Goal: Communication & Community: Answer question/provide support

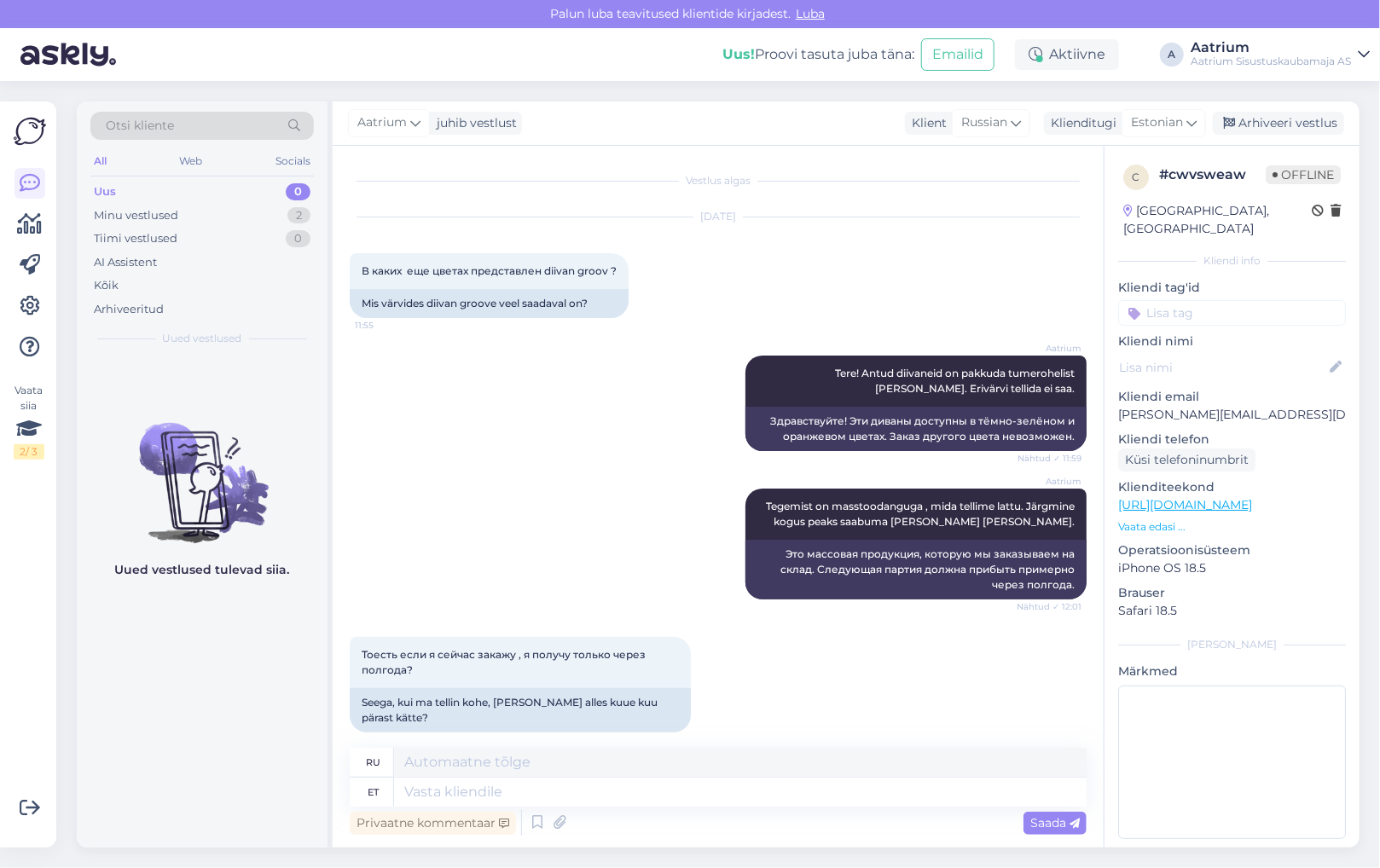
scroll to position [903, 0]
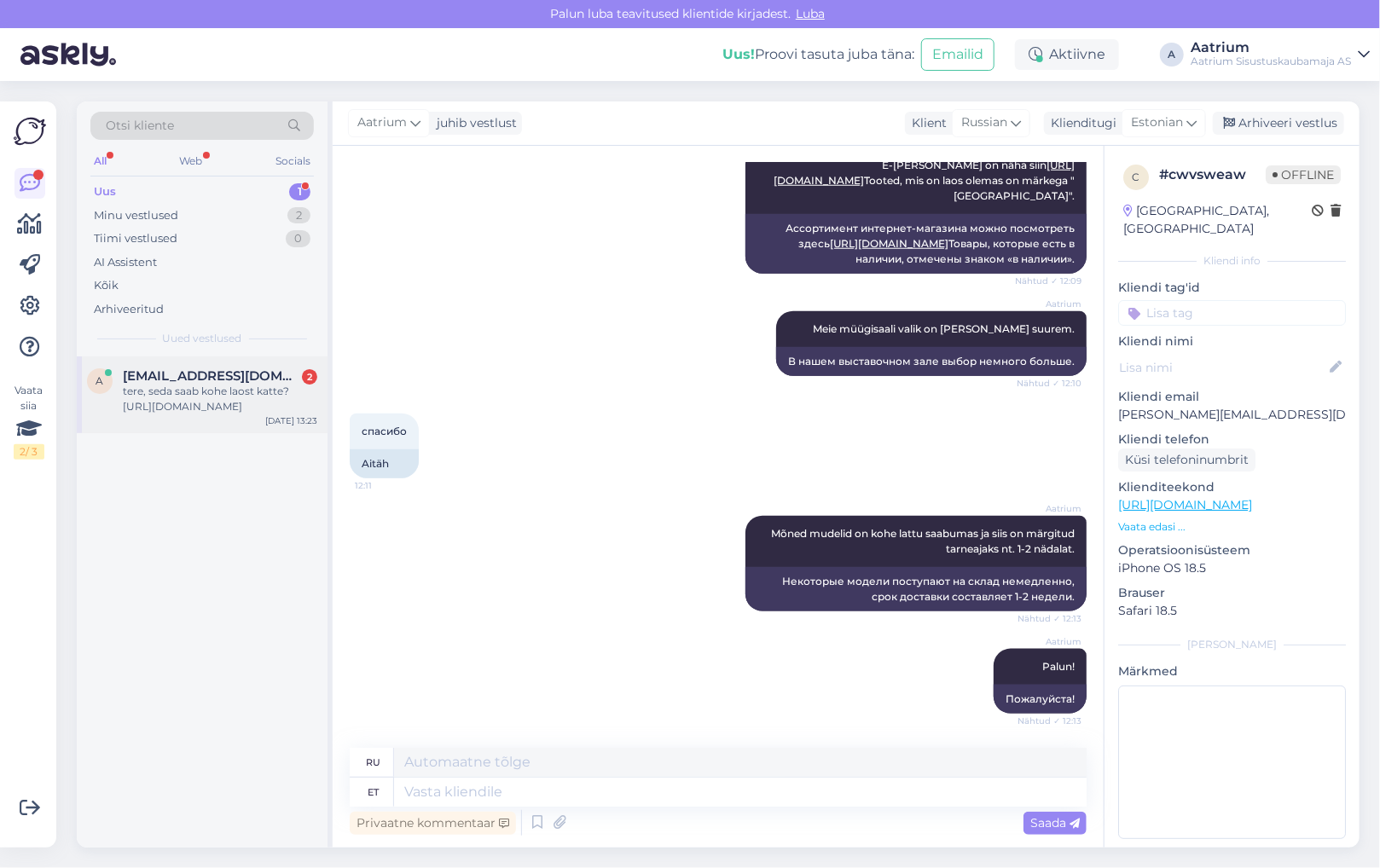
click at [130, 406] on div "tere, seda saab kohe laost katte? [URL][DOMAIN_NAME]" at bounding box center [220, 399] width 194 height 31
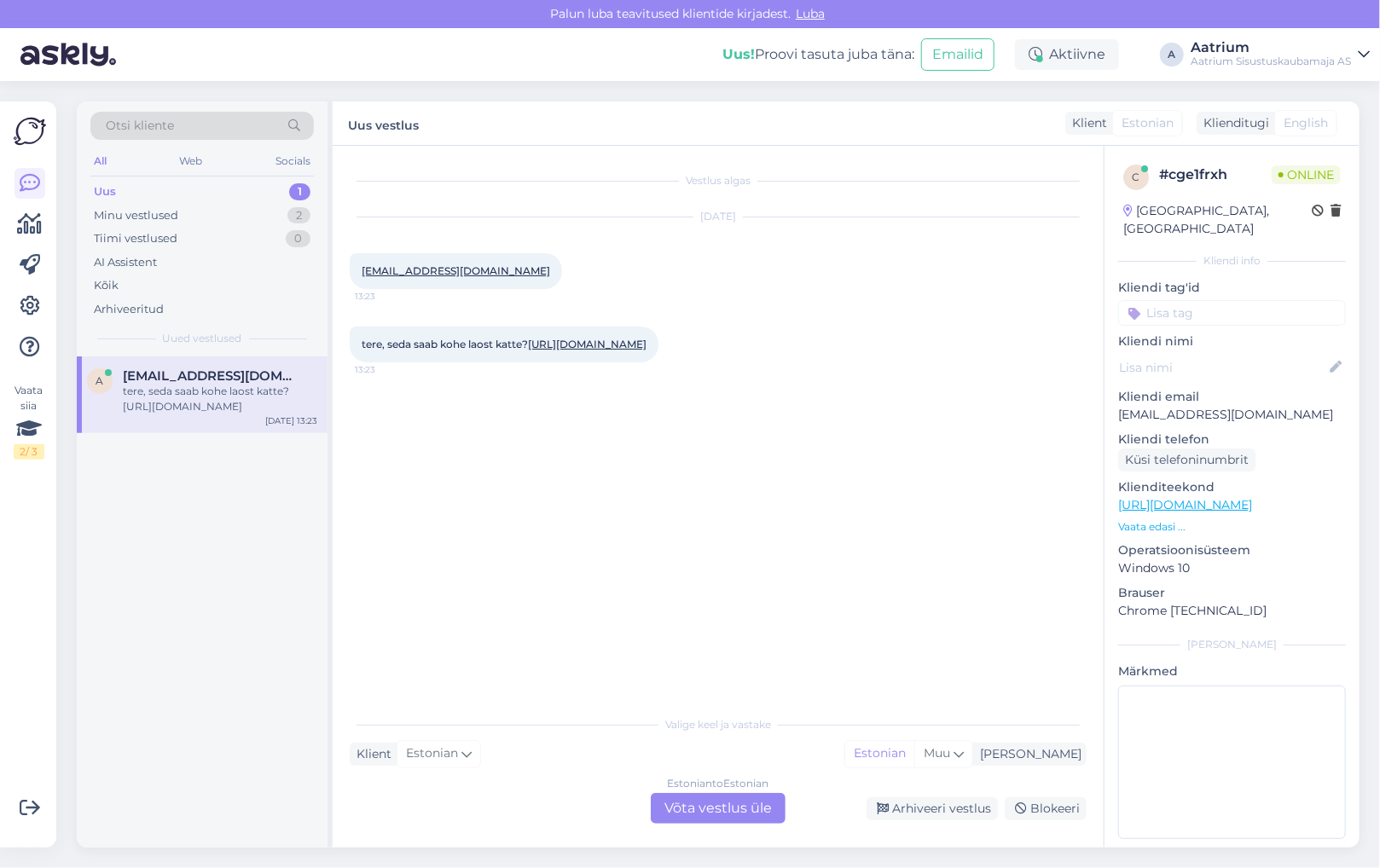
scroll to position [0, 0]
click at [563, 350] on link "[URL][DOMAIN_NAME]" at bounding box center [587, 343] width 119 height 13
click at [736, 809] on div "Estonian to Estonian Võta vestlus üle" at bounding box center [718, 809] width 135 height 31
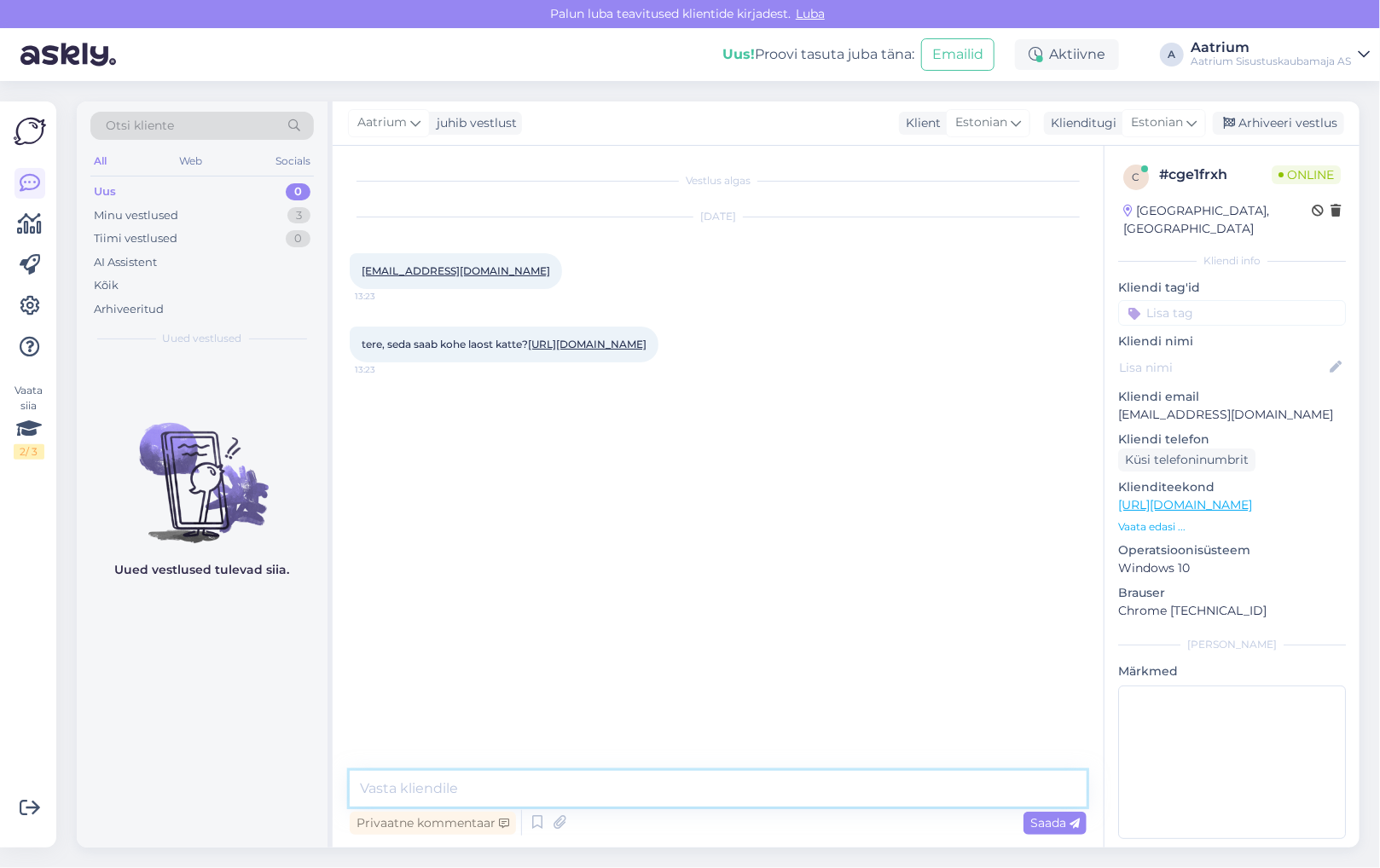
click at [471, 786] on textarea at bounding box center [718, 789] width 736 height 36
click at [750, 785] on textarea "Tere! Jah, toode on laos olemas. Võite ostu sooritada poes kohapeal või e-poes …" at bounding box center [718, 789] width 736 height 36
click at [759, 787] on textarea "Tere! Jah, toode on laos olemas. Võite ostu sooritada meie kaupluses kohapeal v…" at bounding box center [718, 789] width 736 height 36
click at [755, 785] on textarea "Tere! Jah, toode on laos olemas. Võite ostu sooritada meie kaupluses kohapeal v…" at bounding box center [718, 789] width 736 height 36
click at [1078, 785] on textarea "Tere! Jah, toode on laos olemas. Võite ostu sooritada meie Järve keskuse kauplu…" at bounding box center [718, 789] width 736 height 36
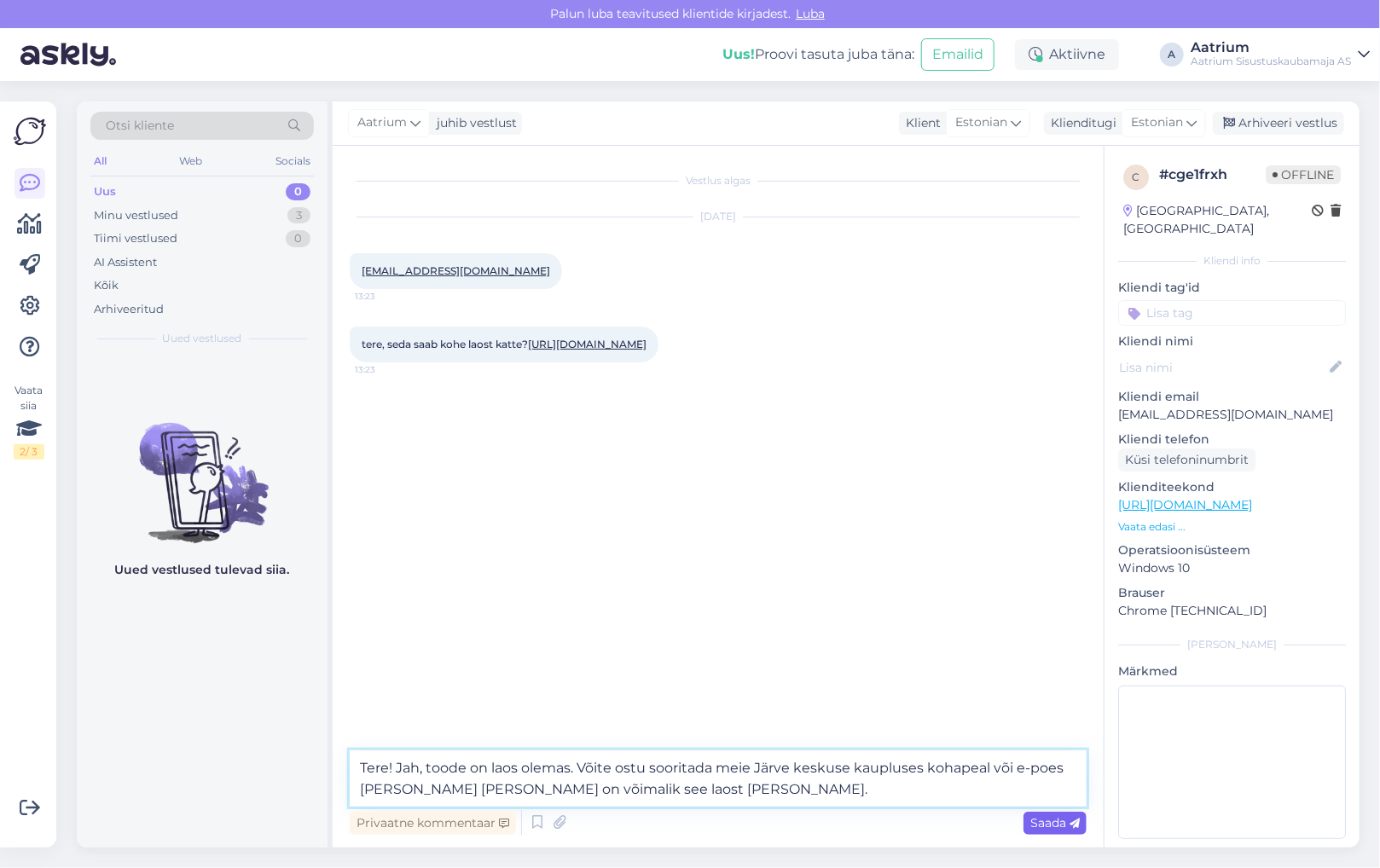
type textarea "Tere! Jah, toode on laos olemas. Võite ostu sooritada meie Järve keskuse kauplu…"
click at [1044, 822] on span "Saada" at bounding box center [1054, 822] width 49 height 15
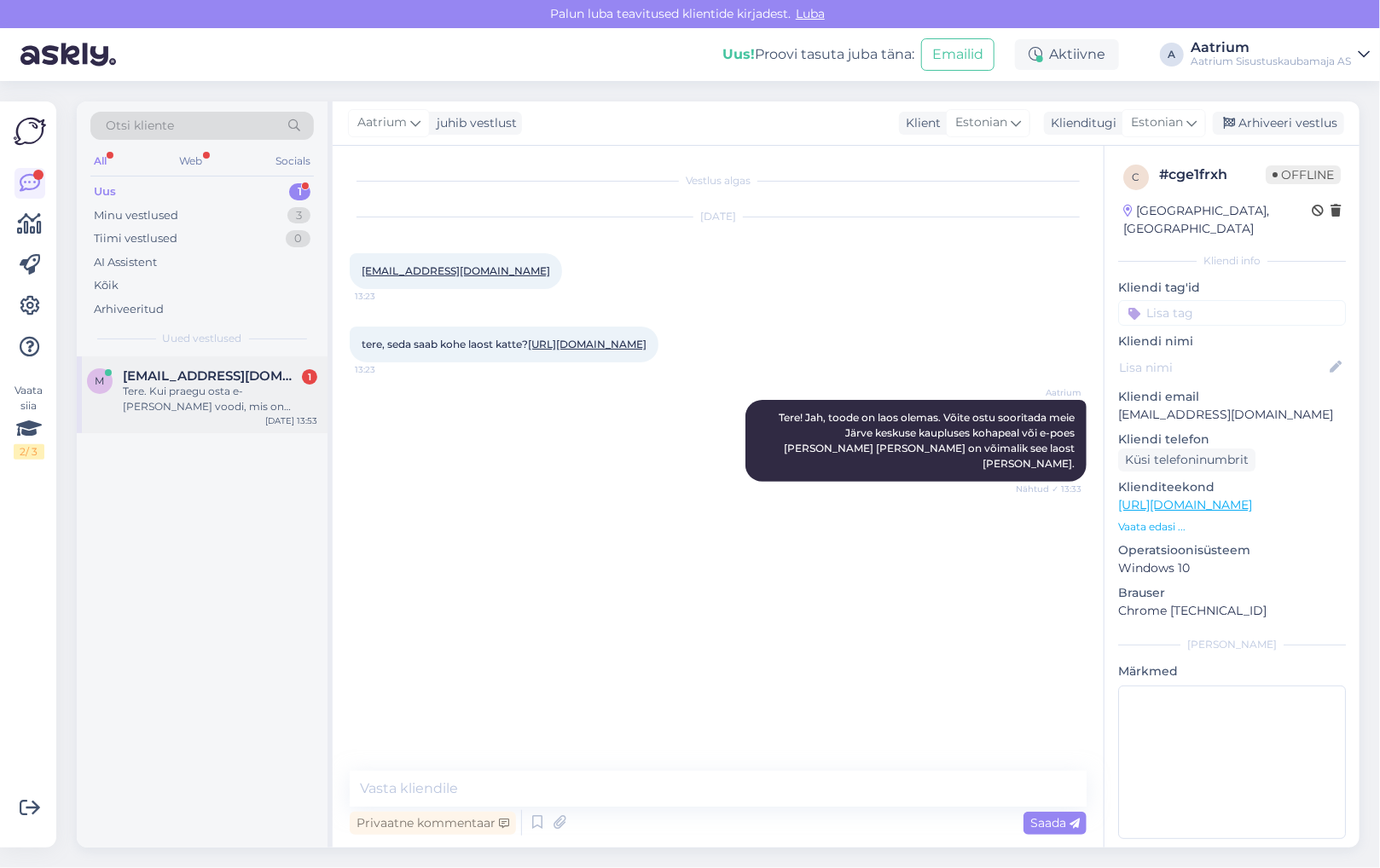
click at [174, 396] on div "Tere. Kui praegu osta e-[PERSON_NAME] voodi, mis on [GEOGRAPHIC_DATA] siis kas …" at bounding box center [220, 399] width 194 height 31
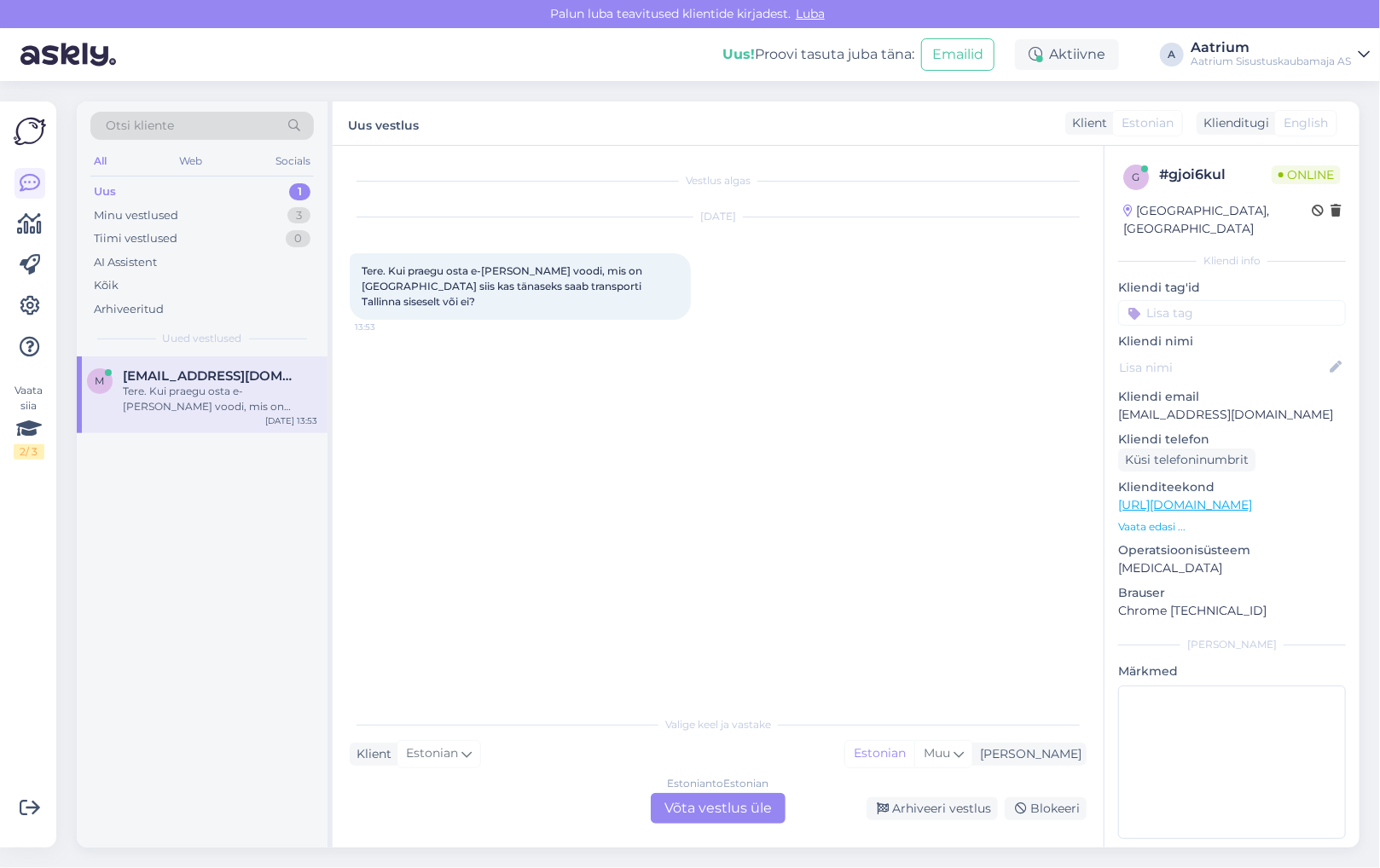
click at [717, 813] on div "Estonian to Estonian Võta vestlus üle" at bounding box center [718, 809] width 135 height 31
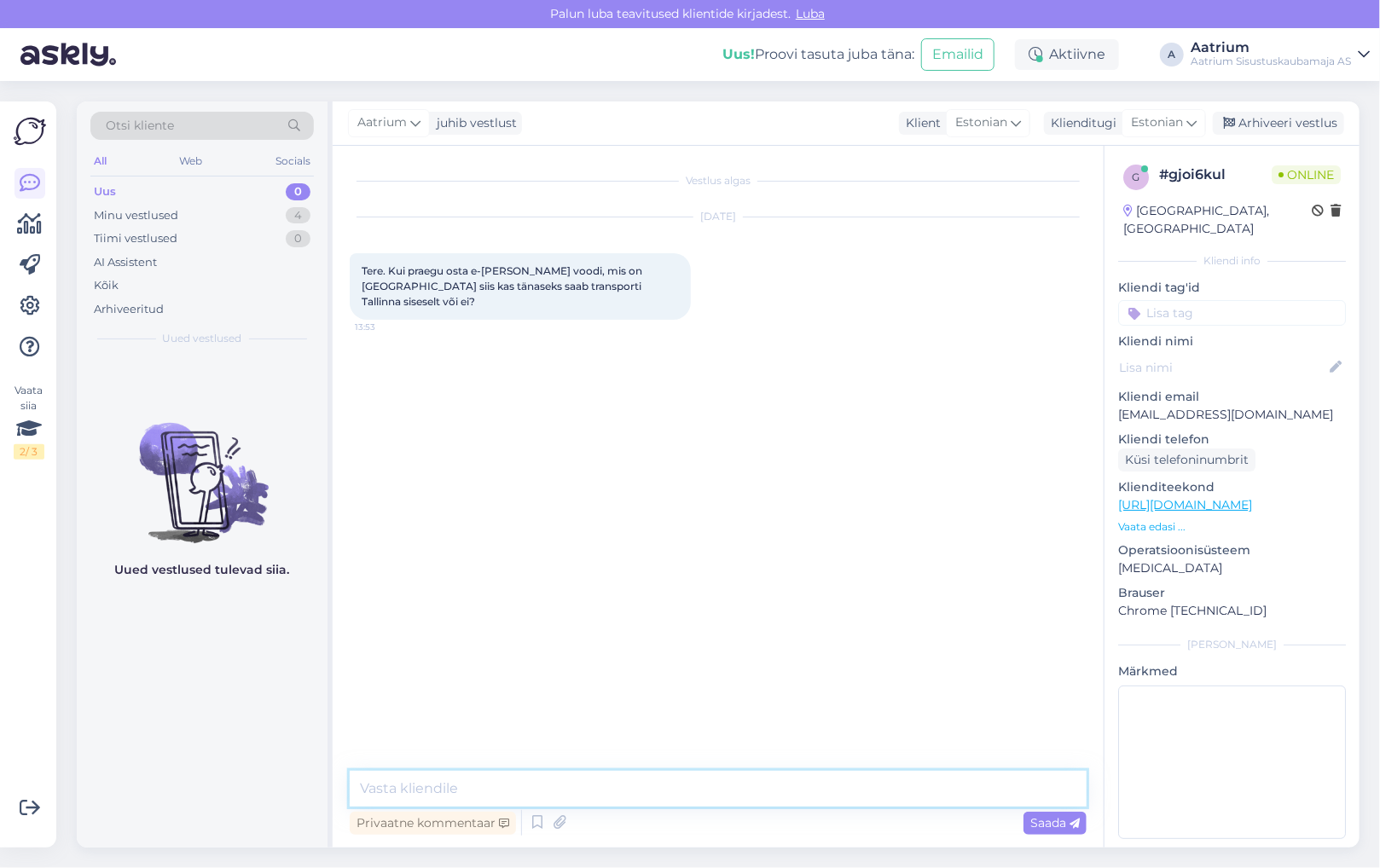
click at [535, 791] on textarea at bounding box center [718, 789] width 736 height 36
type textarea "Tere! Ei, tänaseks vedu paraku ei saa."
click at [1050, 822] on span "Saada" at bounding box center [1054, 822] width 49 height 15
click at [106, 215] on div "Minu vestlused" at bounding box center [136, 216] width 84 height 17
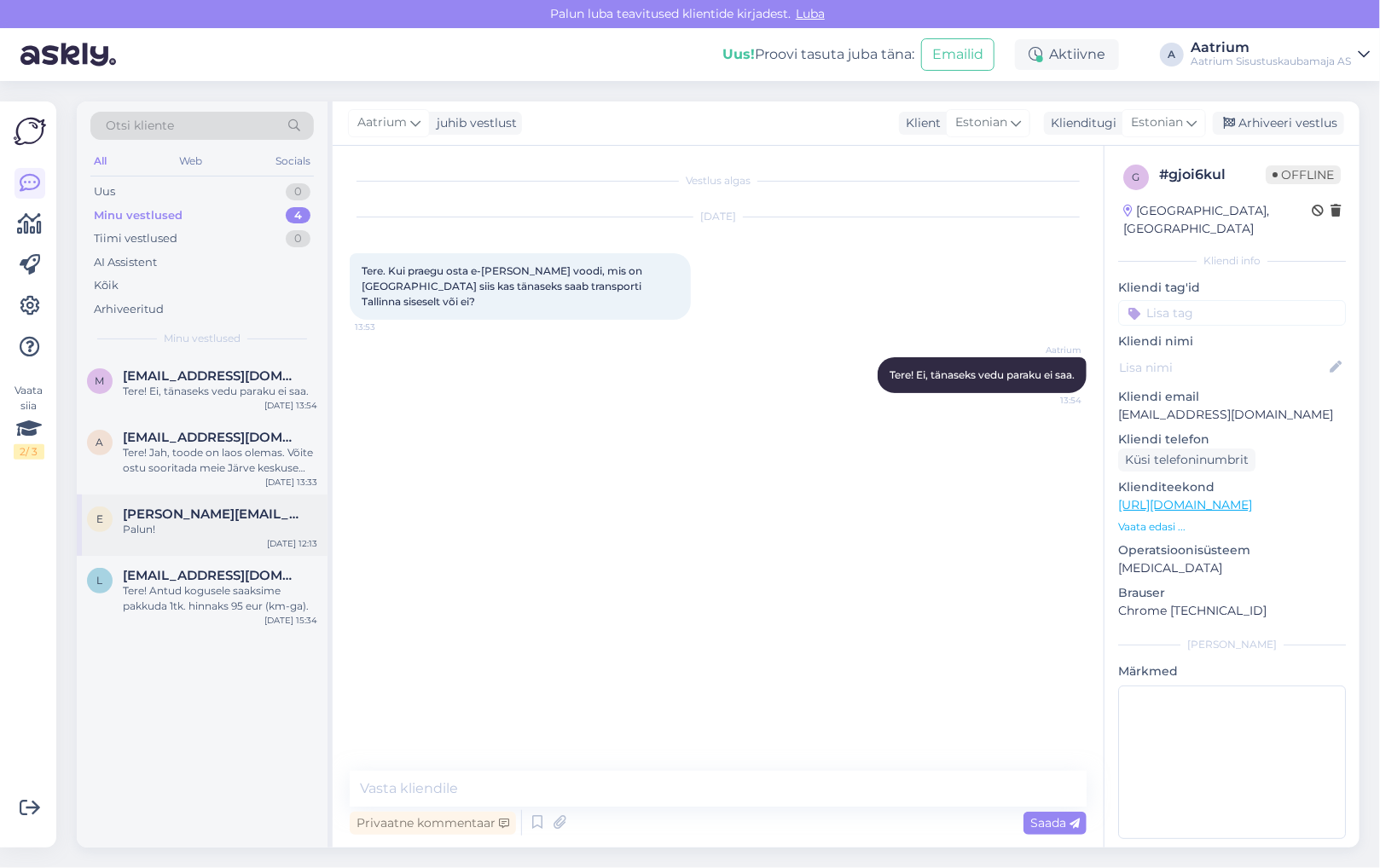
click at [208, 533] on div "Palun!" at bounding box center [220, 530] width 194 height 15
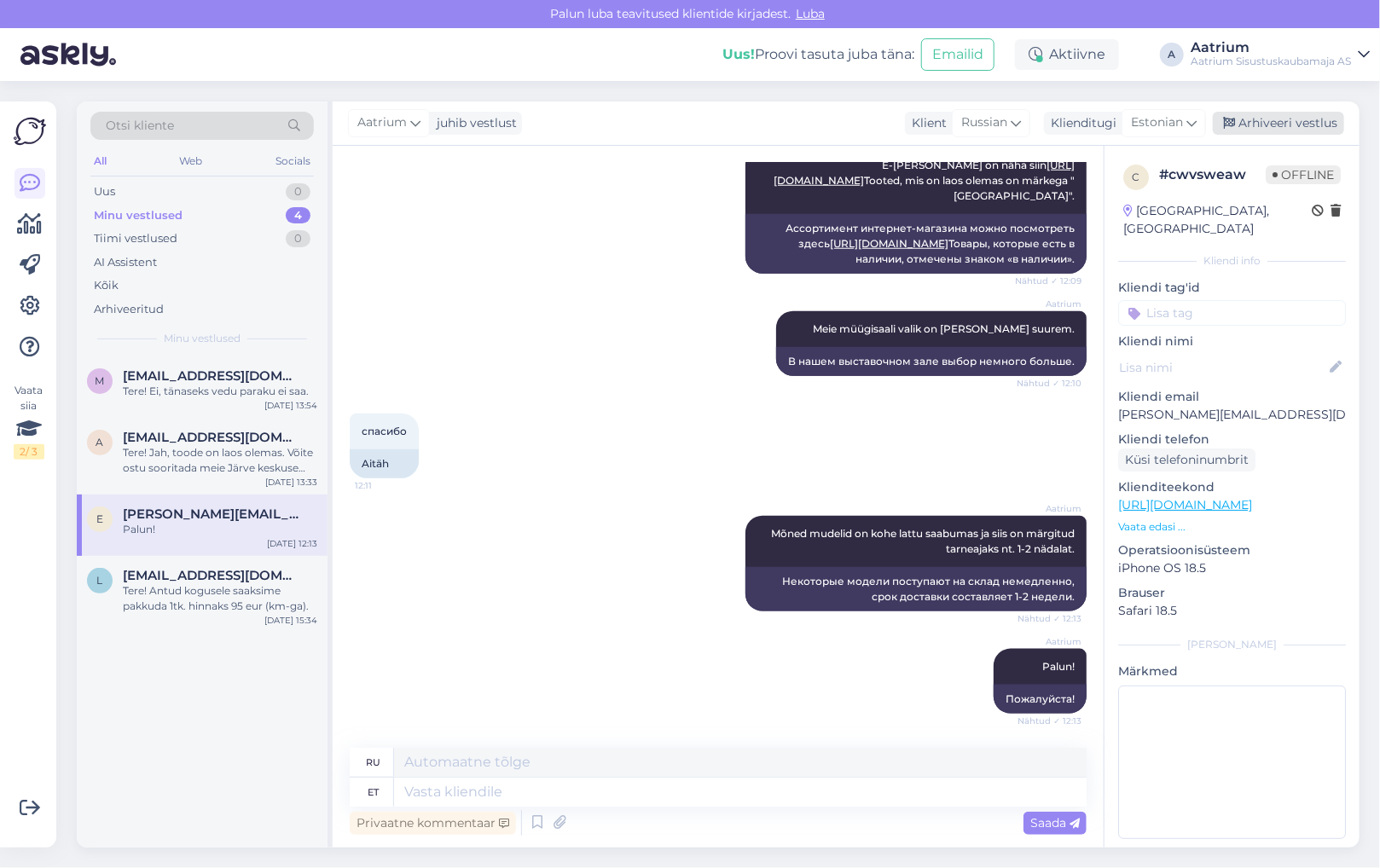
click at [1283, 122] on div "Arhiveeri vestlus" at bounding box center [1278, 123] width 132 height 23
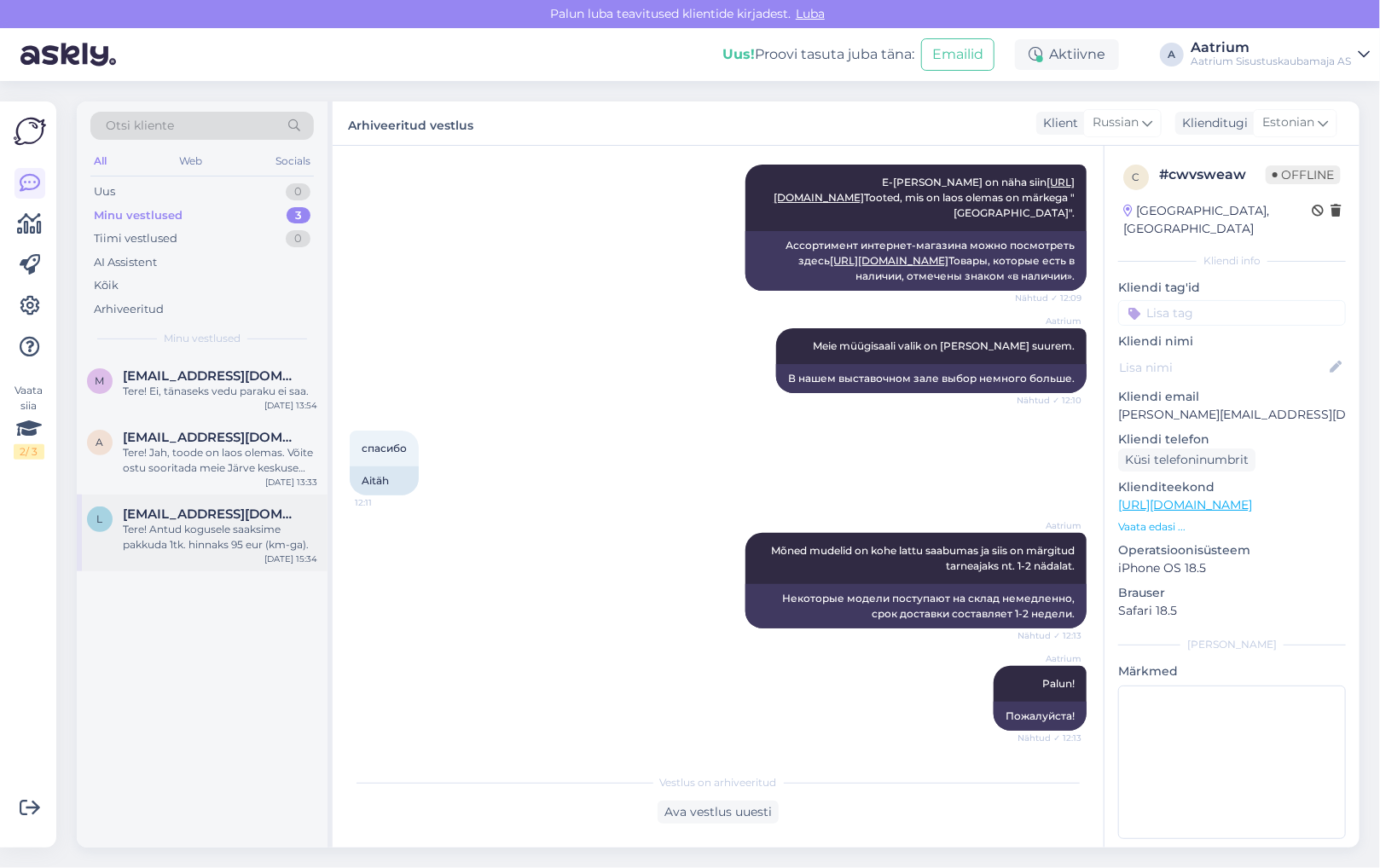
click at [167, 545] on div "Tere! Antud kogusele saaksime pakkuda 1tk. hinnaks 95 eur (km-ga)." at bounding box center [220, 538] width 194 height 31
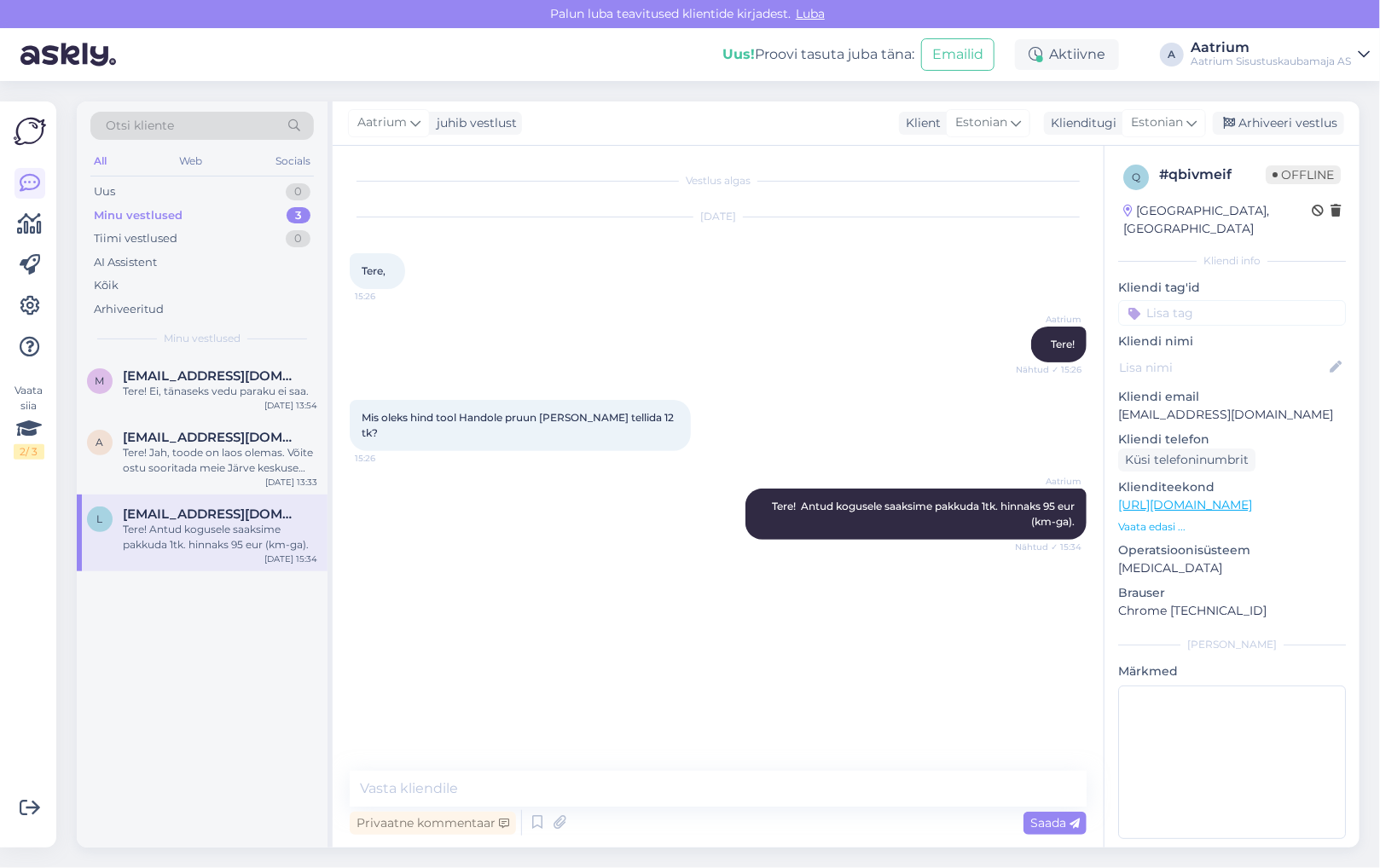
scroll to position [0, 0]
click at [174, 456] on div "Tere! Jah, toode on laos olemas. Võite ostu sooritada meie Järve keskuse kauplu…" at bounding box center [220, 460] width 194 height 31
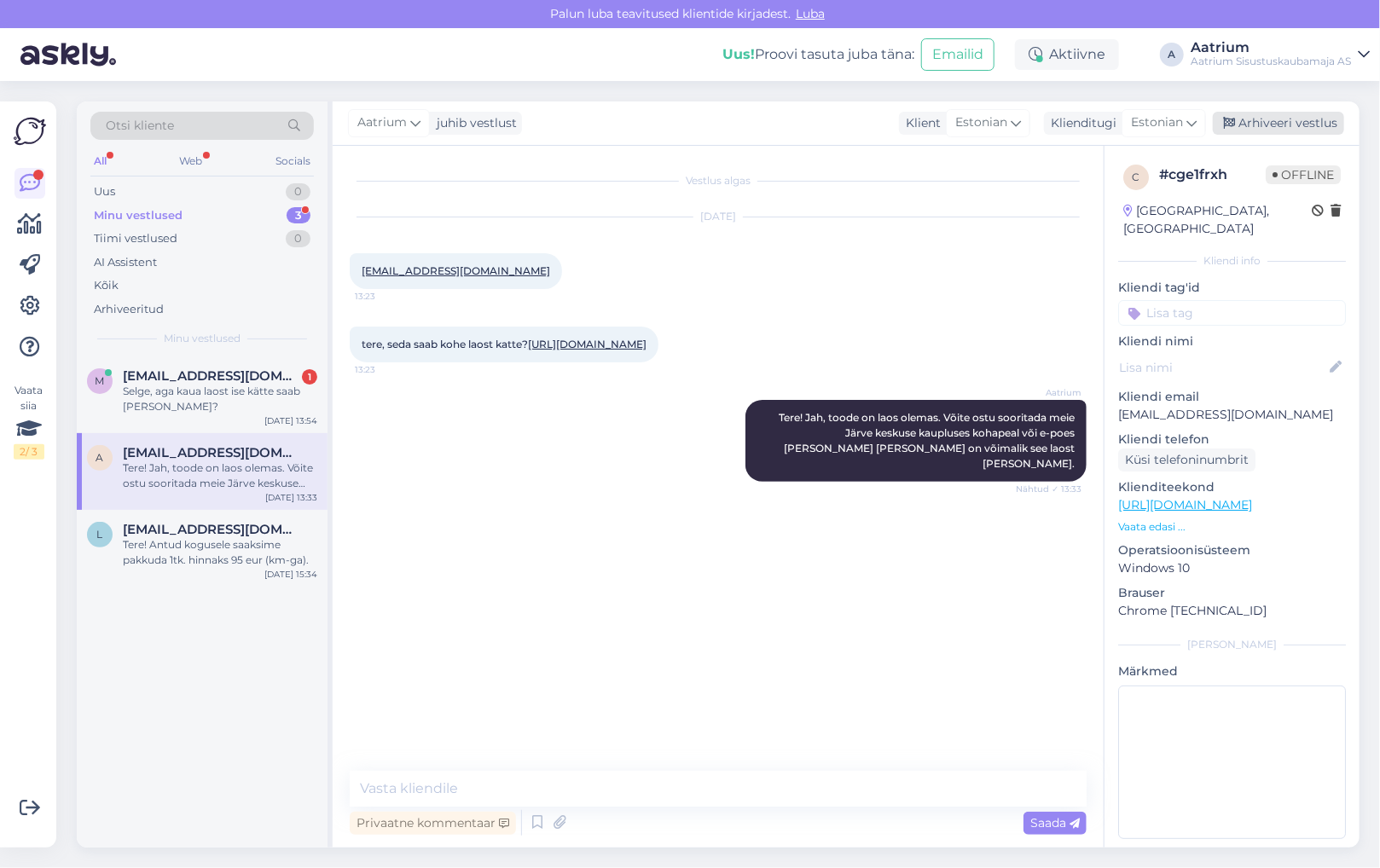
click at [1321, 121] on div "Arhiveeri vestlus" at bounding box center [1278, 123] width 132 height 23
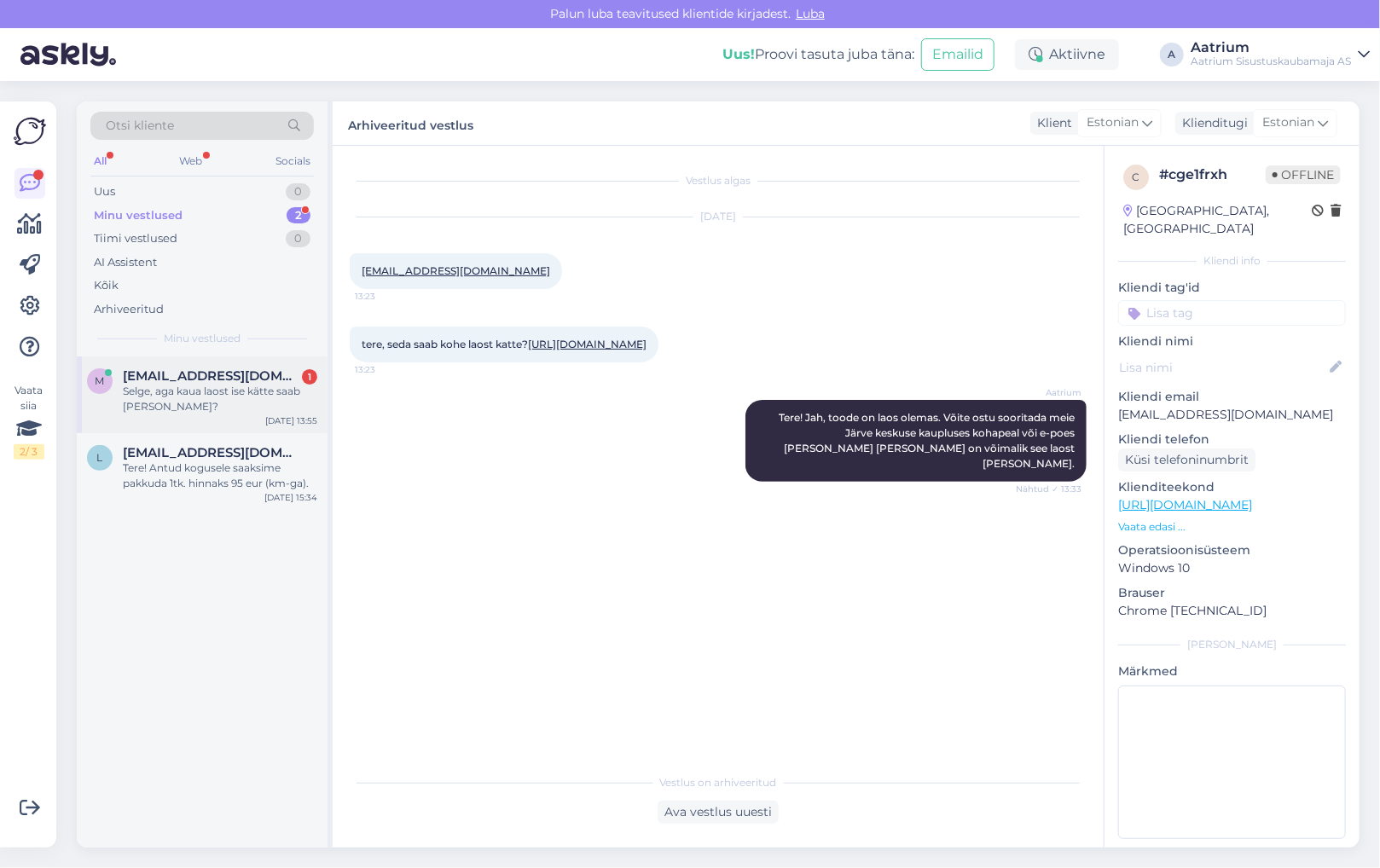
click at [180, 372] on span "[EMAIL_ADDRESS][DOMAIN_NAME]" at bounding box center [212, 376] width 177 height 15
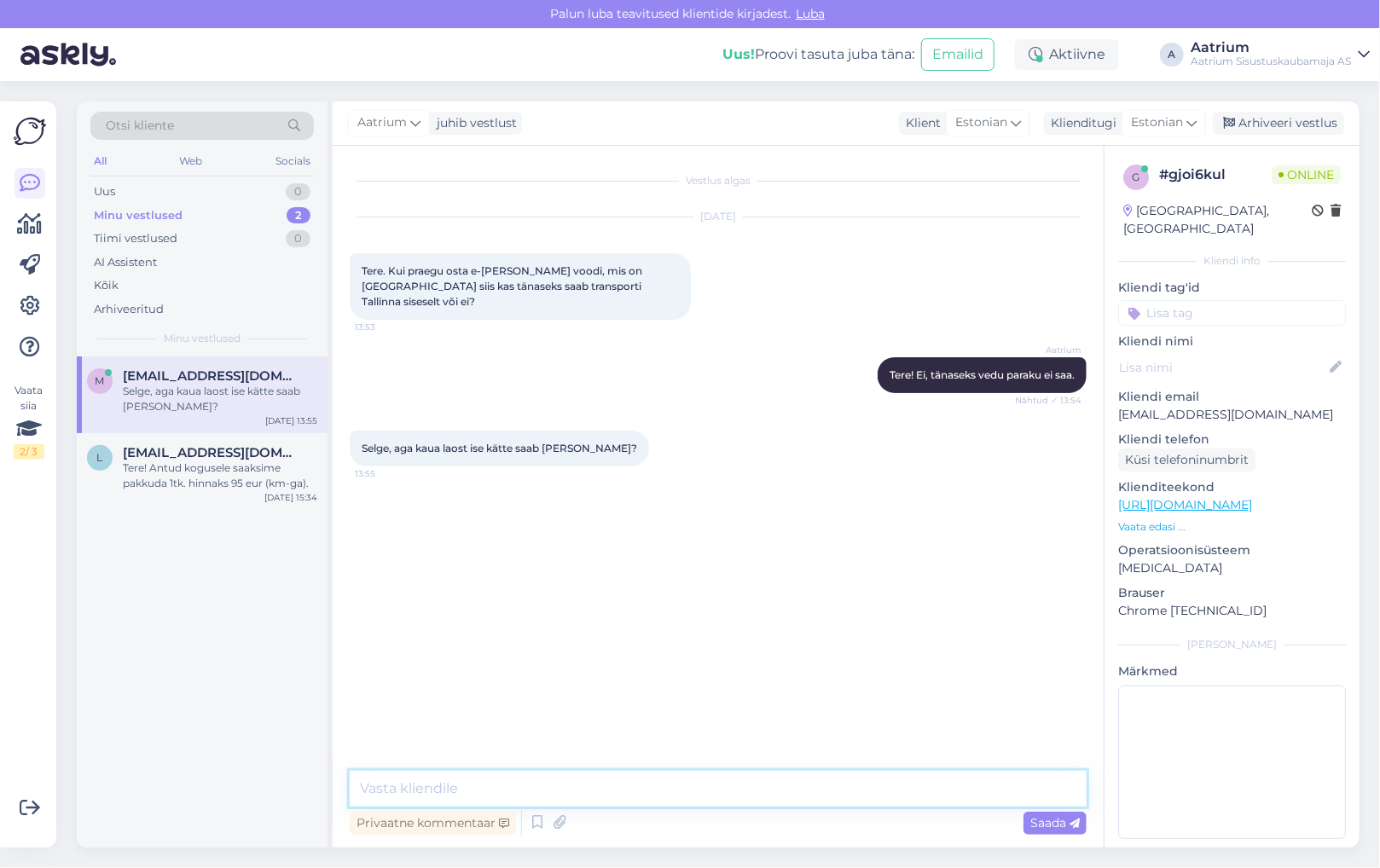
click at [451, 790] on textarea at bounding box center [718, 789] width 736 height 36
type textarea "Ladu on [PERSON_NAME] E-L 10-20, P 10-19."
click at [1033, 824] on span "Saada" at bounding box center [1054, 822] width 49 height 15
click at [420, 785] on textarea at bounding box center [718, 789] width 736 height 36
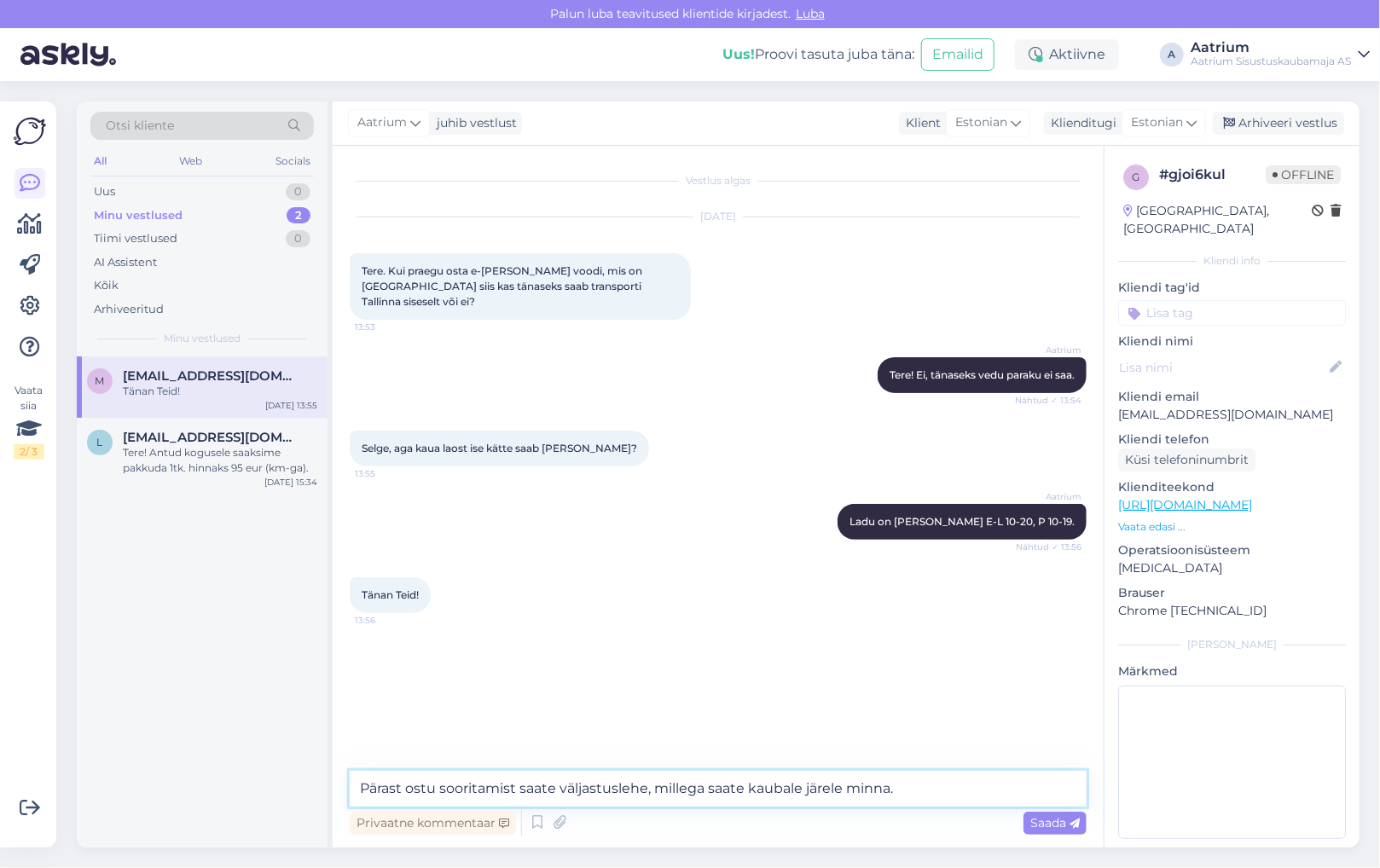
type textarea "Pärast ostu sooritamist saate väljastuslehe, millega saate kaubale järele minna."
click at [1252, 497] on link "[URL][DOMAIN_NAME]" at bounding box center [1185, 505] width 134 height 15
click at [1040, 825] on span "Saada" at bounding box center [1054, 822] width 49 height 15
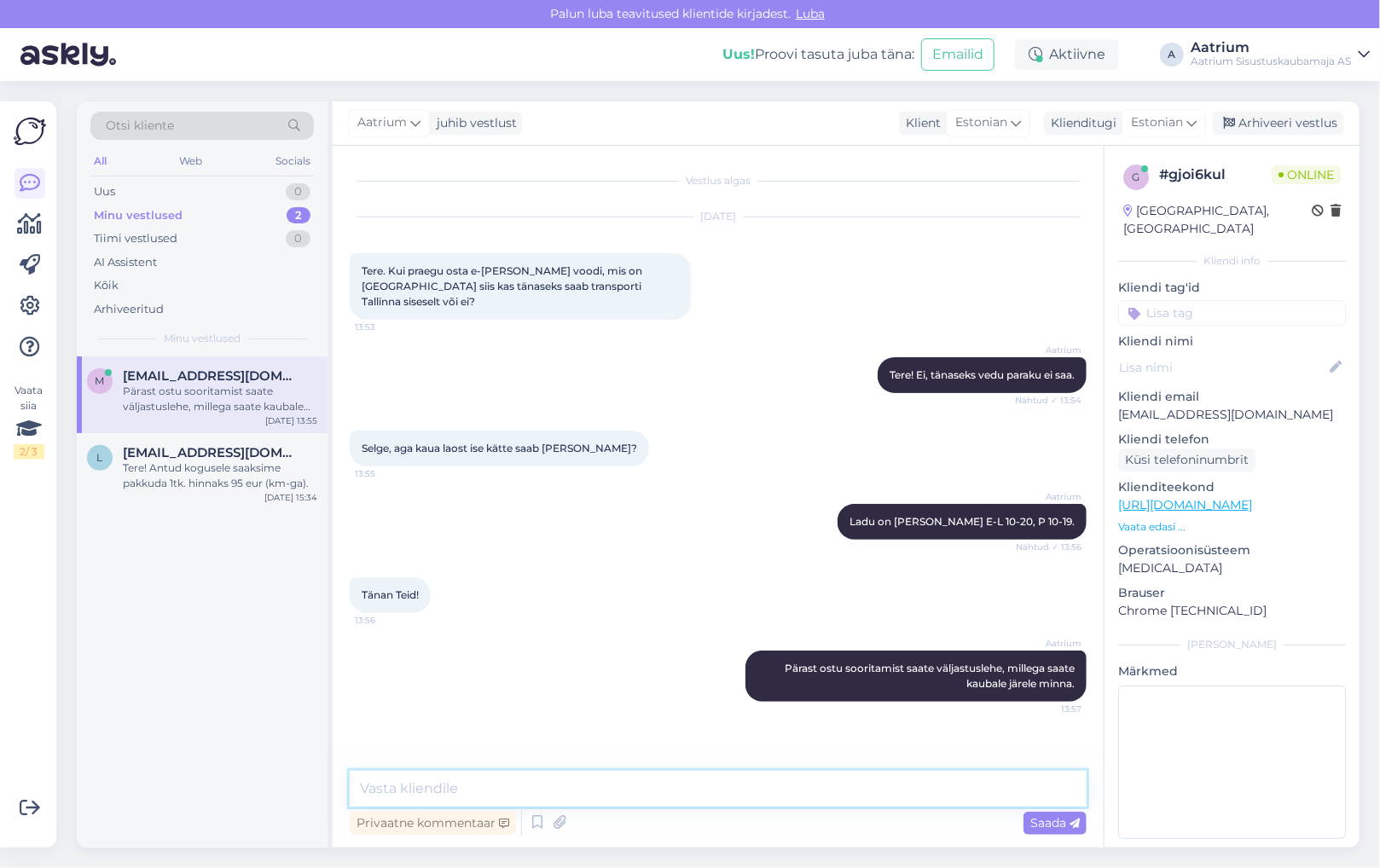
click at [742, 790] on textarea at bounding box center [718, 789] width 736 height 36
type textarea "Palun!"
click at [1051, 821] on span "Saada" at bounding box center [1054, 822] width 49 height 15
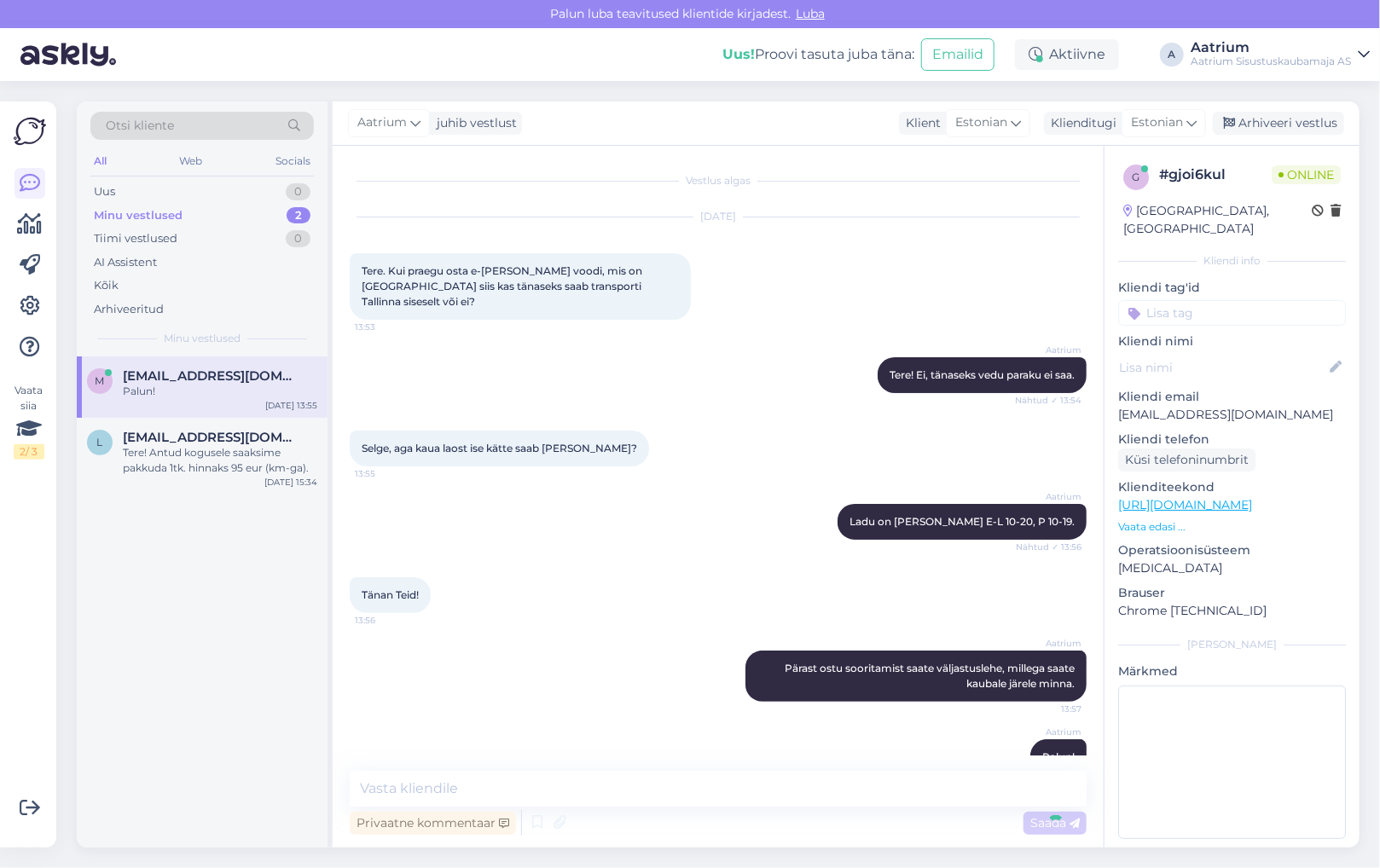
scroll to position [23, 0]
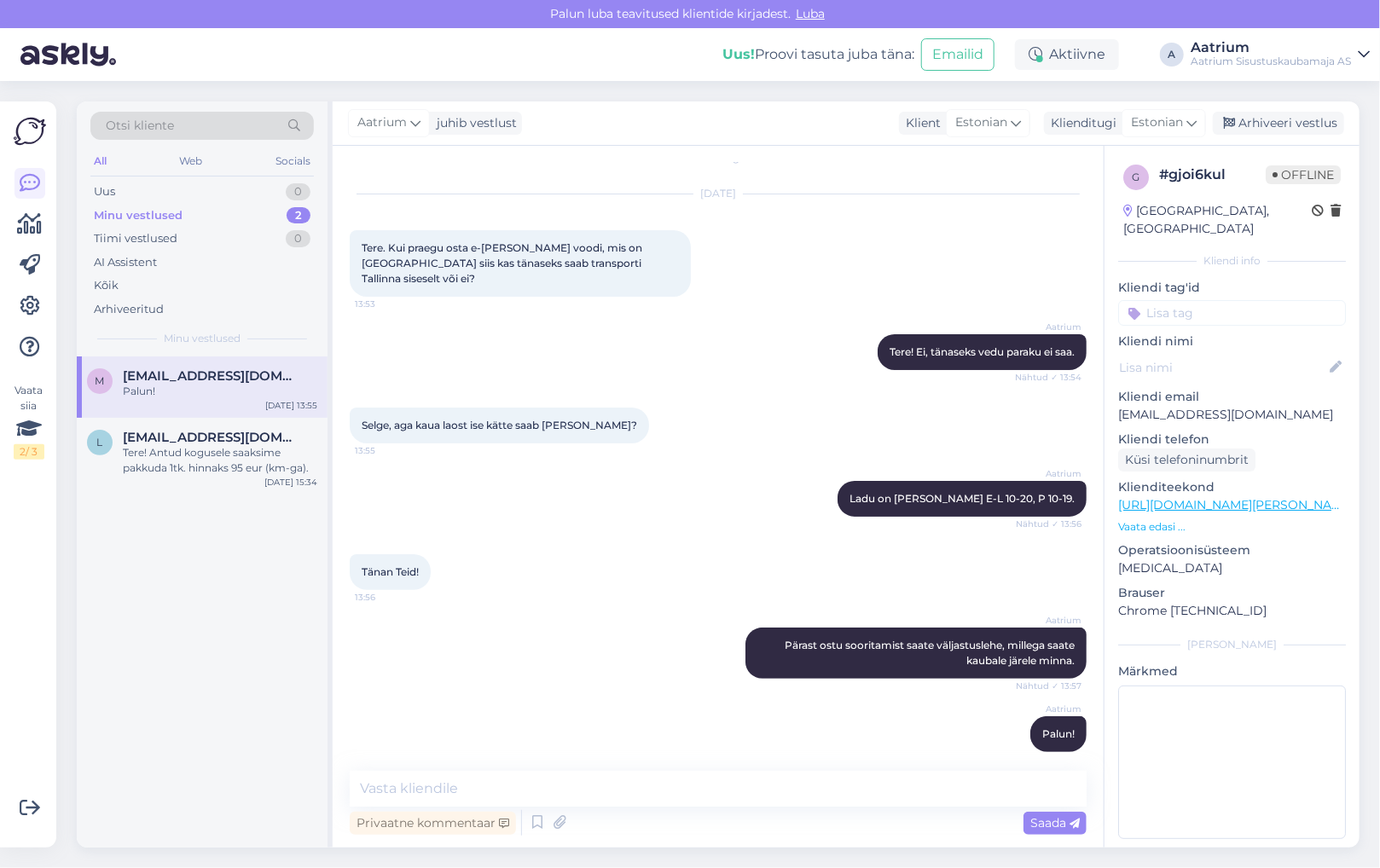
click at [451, 725] on div "Aatrium Palun! Nähtud ✓ 13:57" at bounding box center [718, 734] width 736 height 73
click at [144, 210] on div "Minu vestlused" at bounding box center [138, 216] width 89 height 17
click at [104, 280] on div "Kõik" at bounding box center [106, 286] width 25 height 17
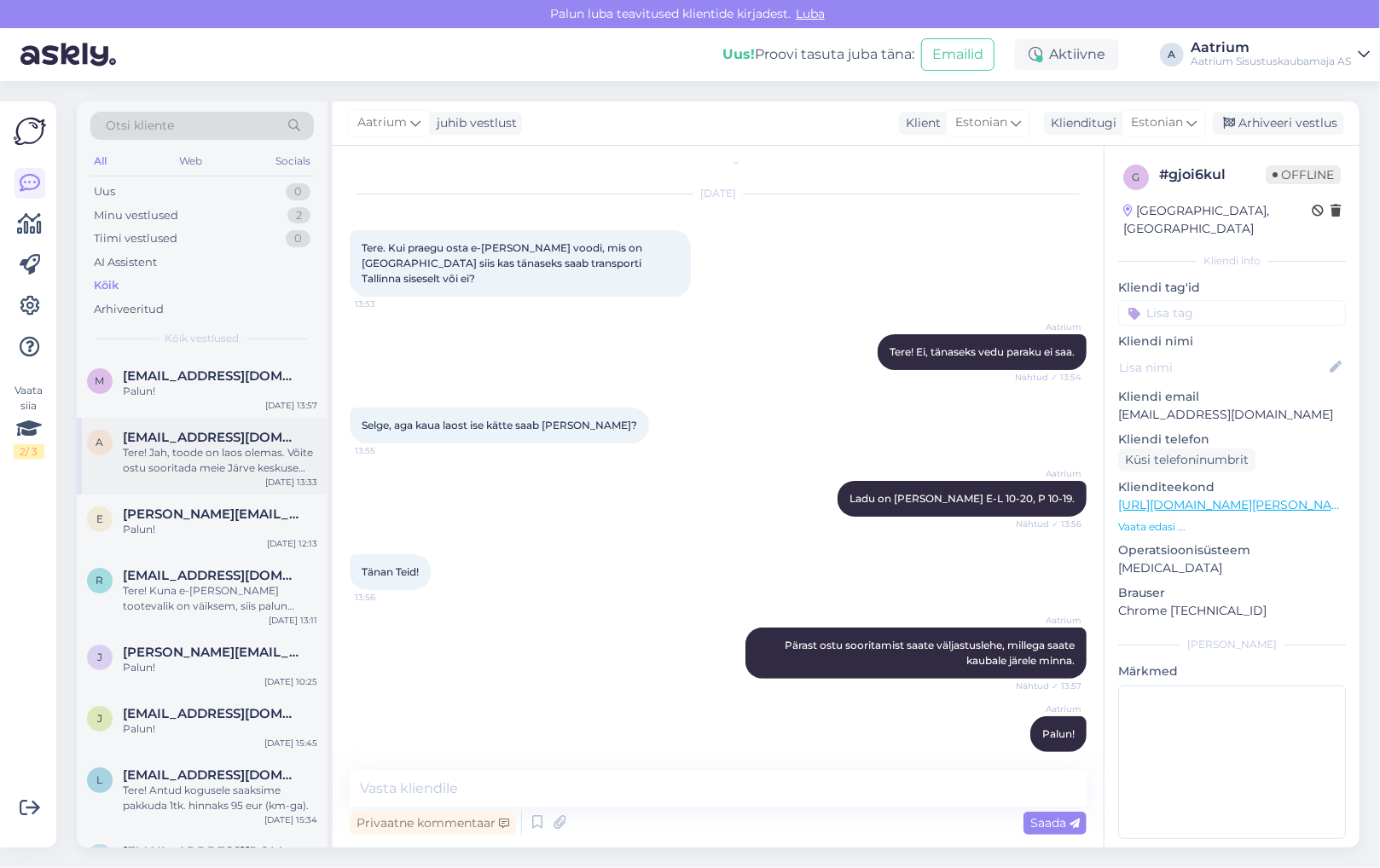
click at [176, 477] on div "a [EMAIL_ADDRESS][DOMAIN_NAME] Tere! Jah, toode on laos olemas. Võite ostu soor…" at bounding box center [201, 456] width 250 height 77
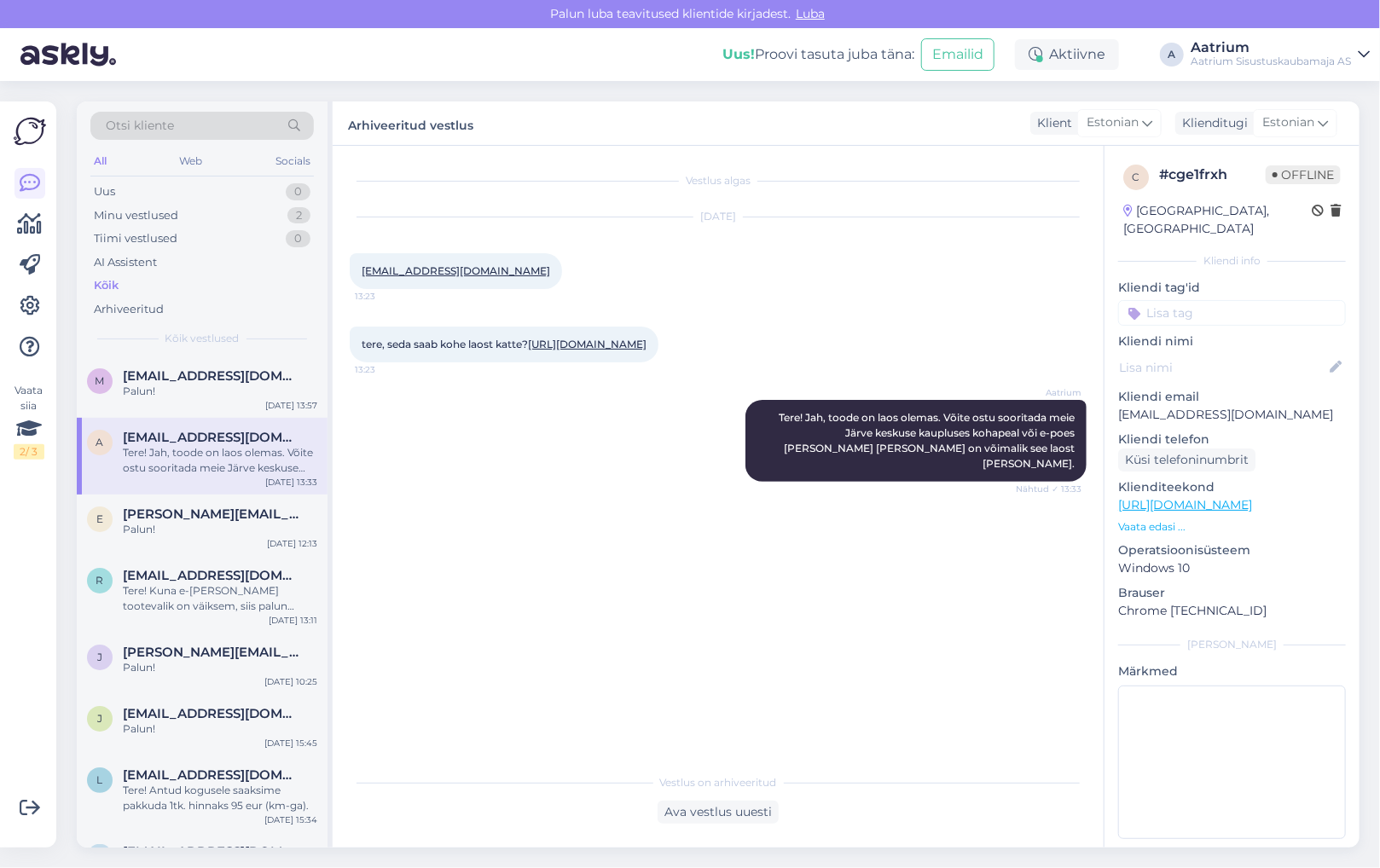
scroll to position [0, 0]
click at [120, 217] on div "Minu vestlused" at bounding box center [136, 216] width 84 height 17
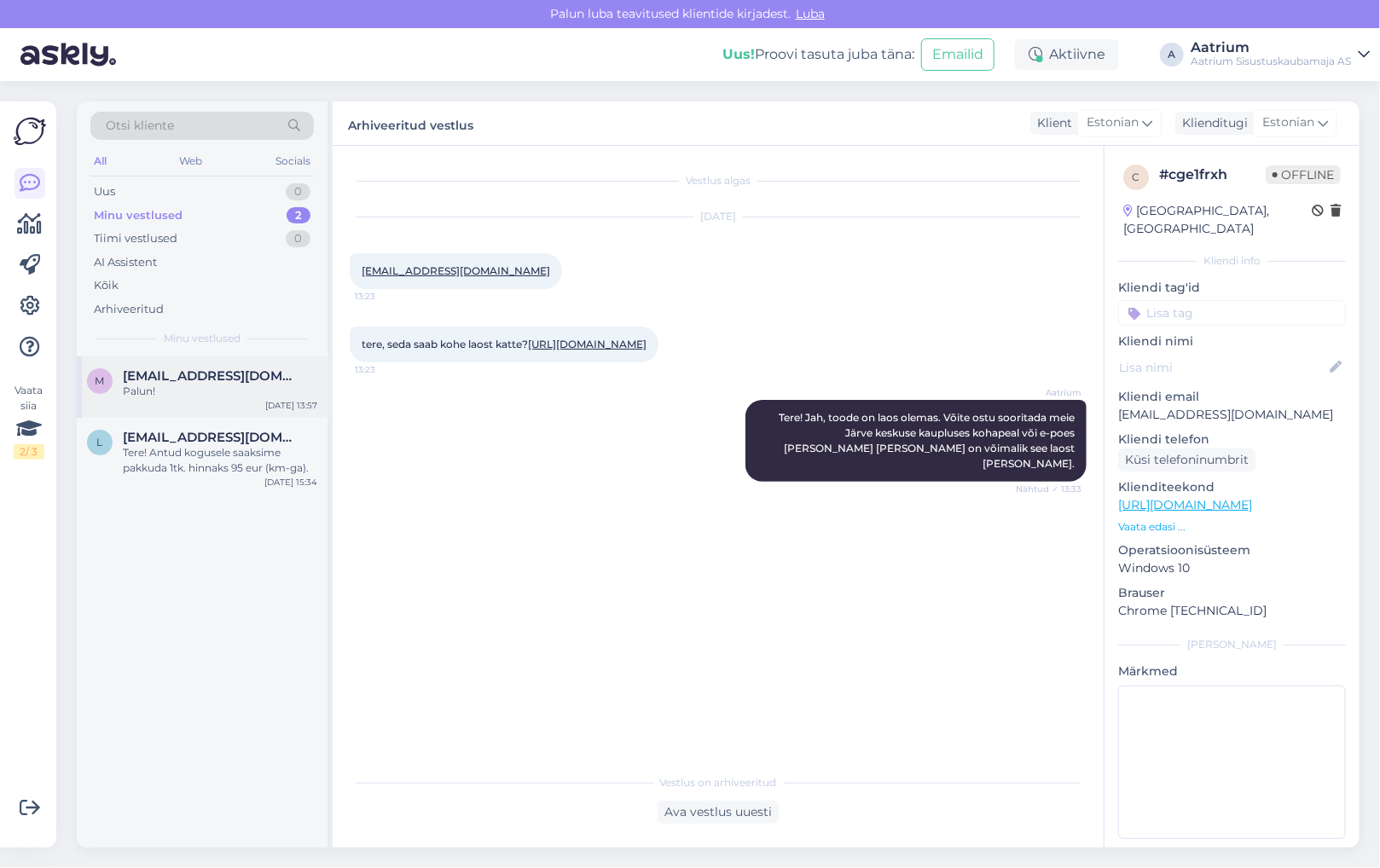
click at [144, 390] on div "Palun!" at bounding box center [220, 391] width 194 height 15
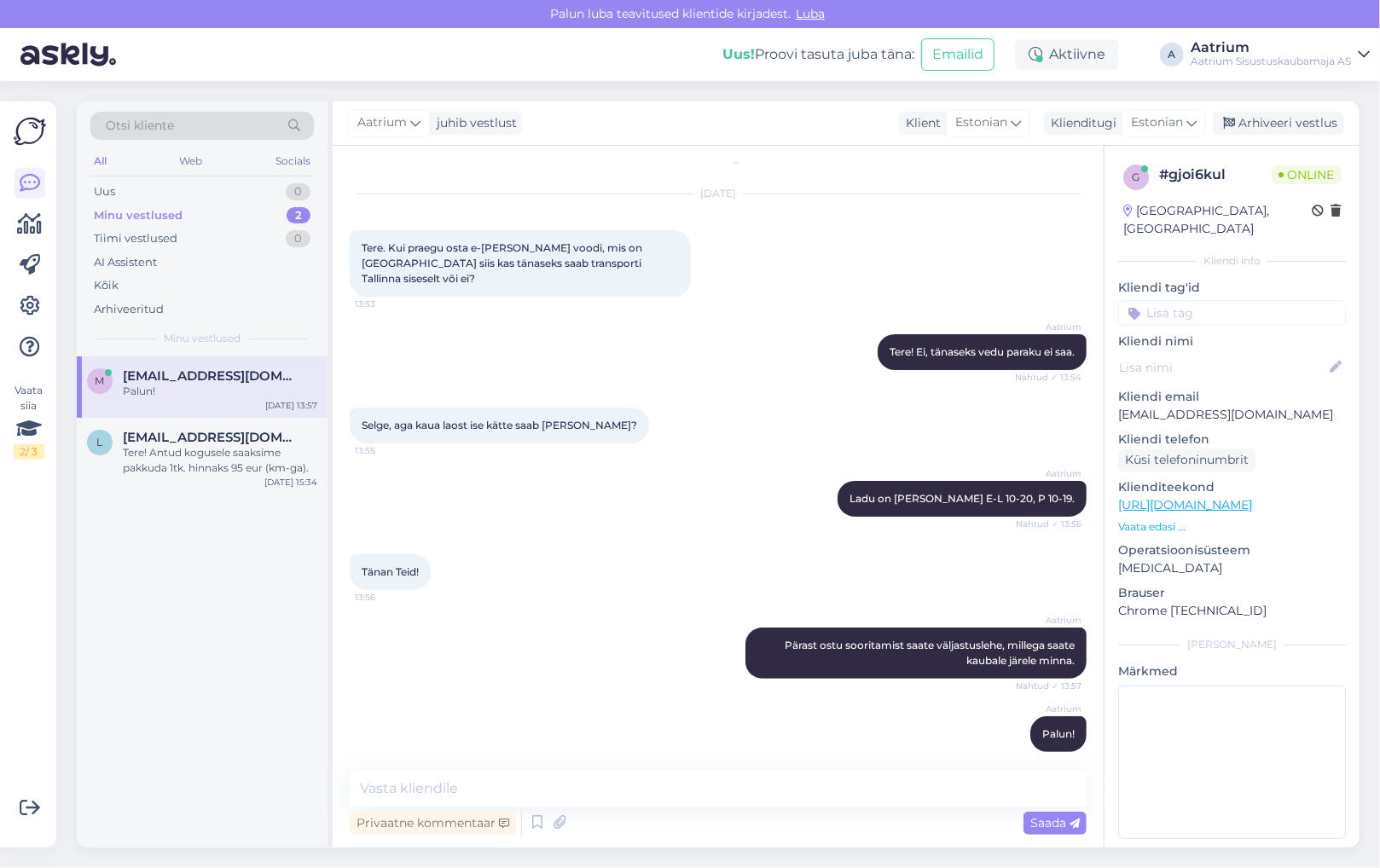
click at [242, 600] on div "m [EMAIL_ADDRESS][DOMAIN_NAME] Palun! [DATE] 13:57 l [EMAIL_ADDRESS][DOMAIN_NAM…" at bounding box center [201, 601] width 250 height 491
click at [1090, 52] on div "Aktiivne" at bounding box center [1066, 55] width 104 height 31
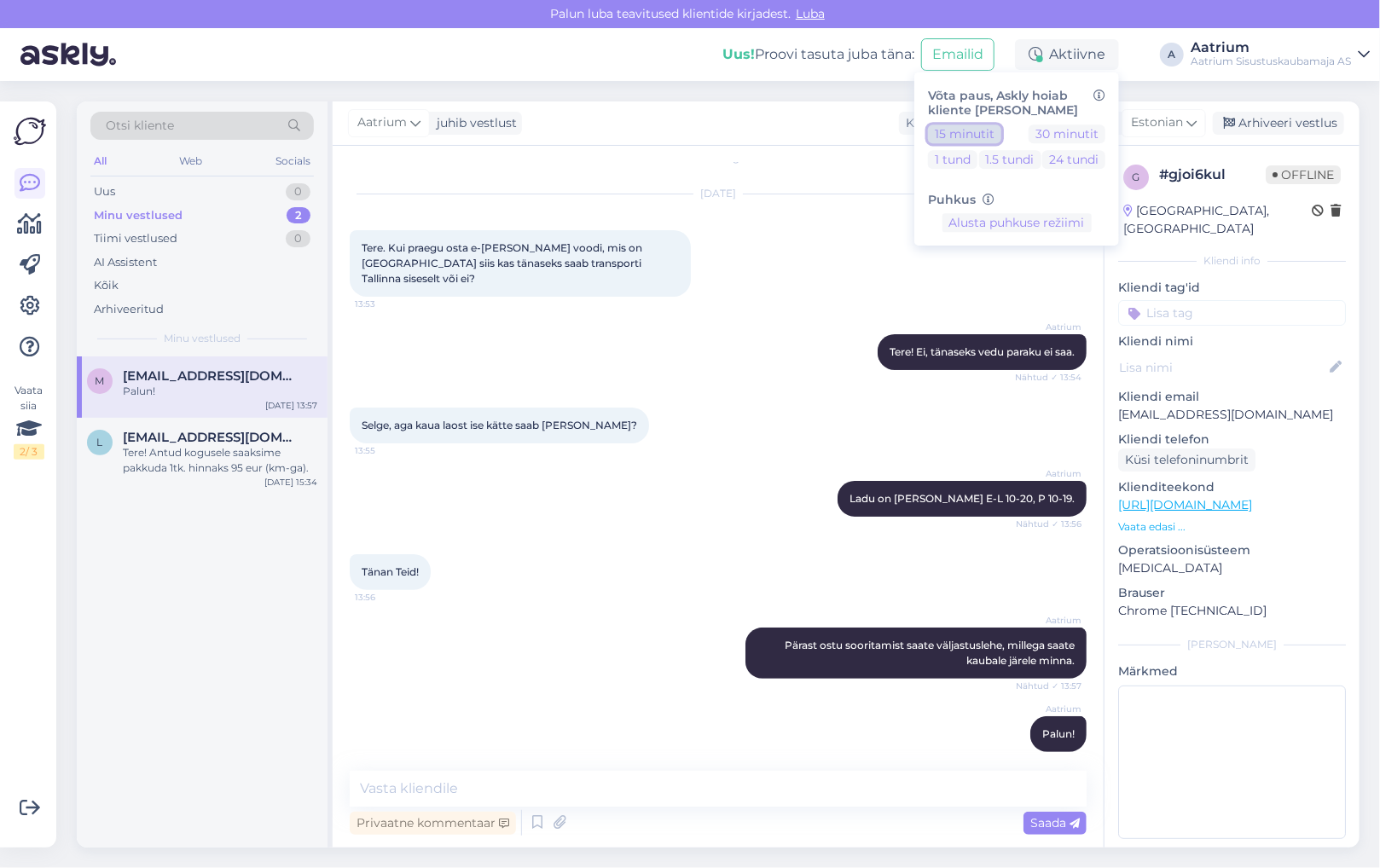
click at [982, 134] on button "15 minutit" at bounding box center [964, 134] width 73 height 19
click at [1005, 276] on button "Lõpeta paus" at bounding box center [1017, 277] width 86 height 19
click at [450, 620] on div "Aatrium Pärast ostu sooritamist saate väljastuslehe, millega saate kaubale järe…" at bounding box center [718, 653] width 736 height 89
